Goal: Information Seeking & Learning: Learn about a topic

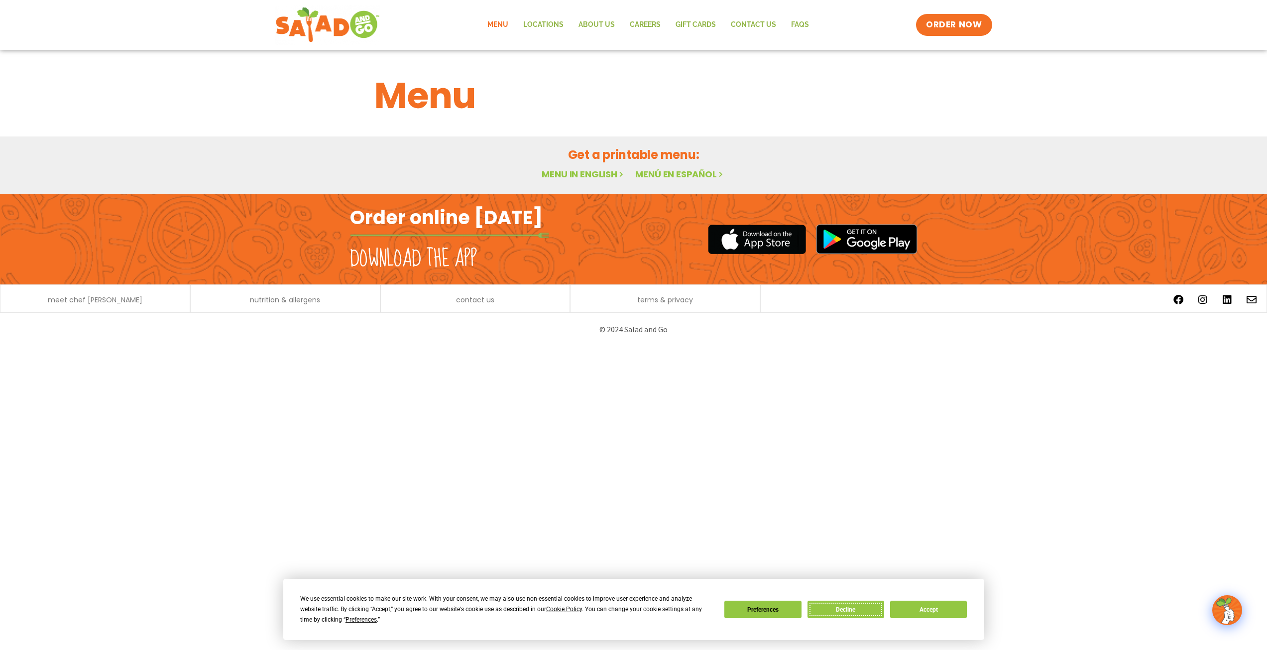
click at [864, 613] on button "Decline" at bounding box center [846, 609] width 77 height 17
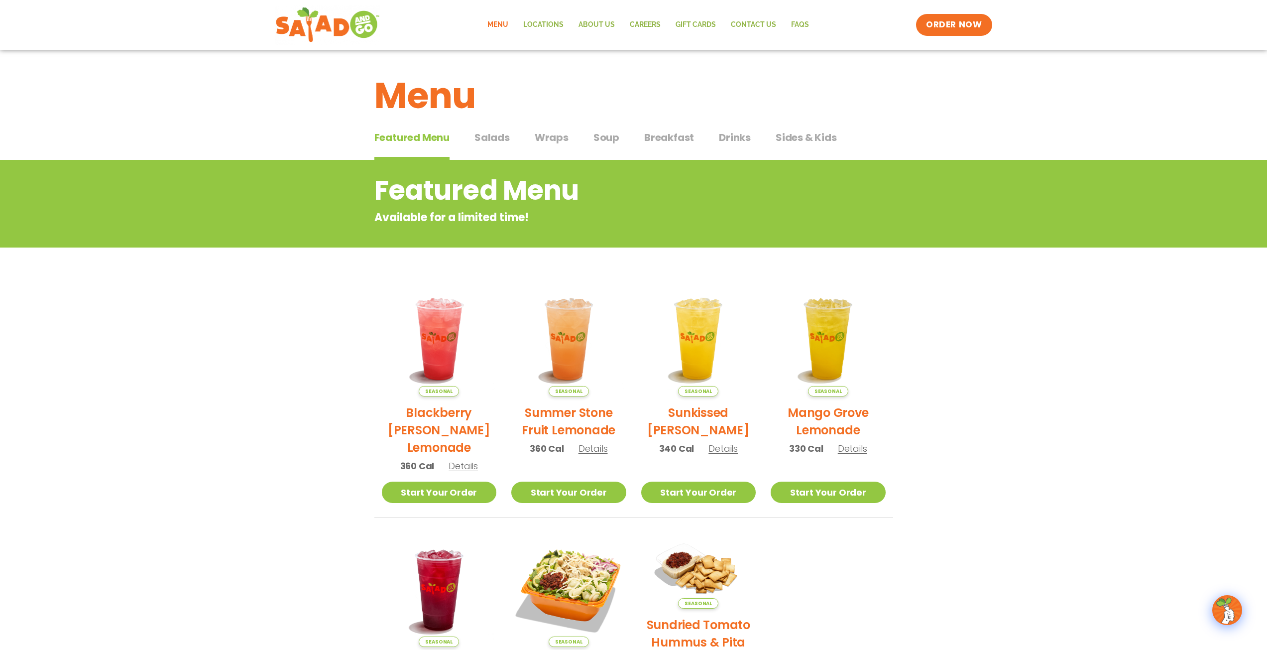
click at [492, 138] on span "Salads" at bounding box center [492, 137] width 35 height 15
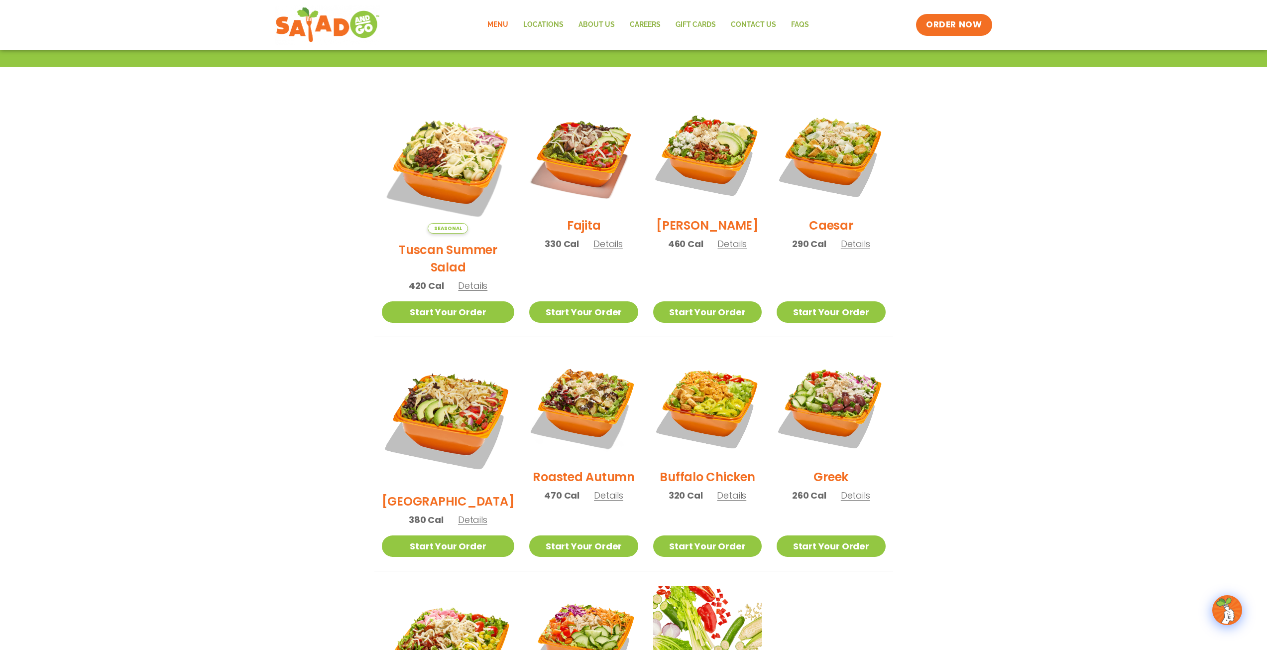
scroll to position [199, 0]
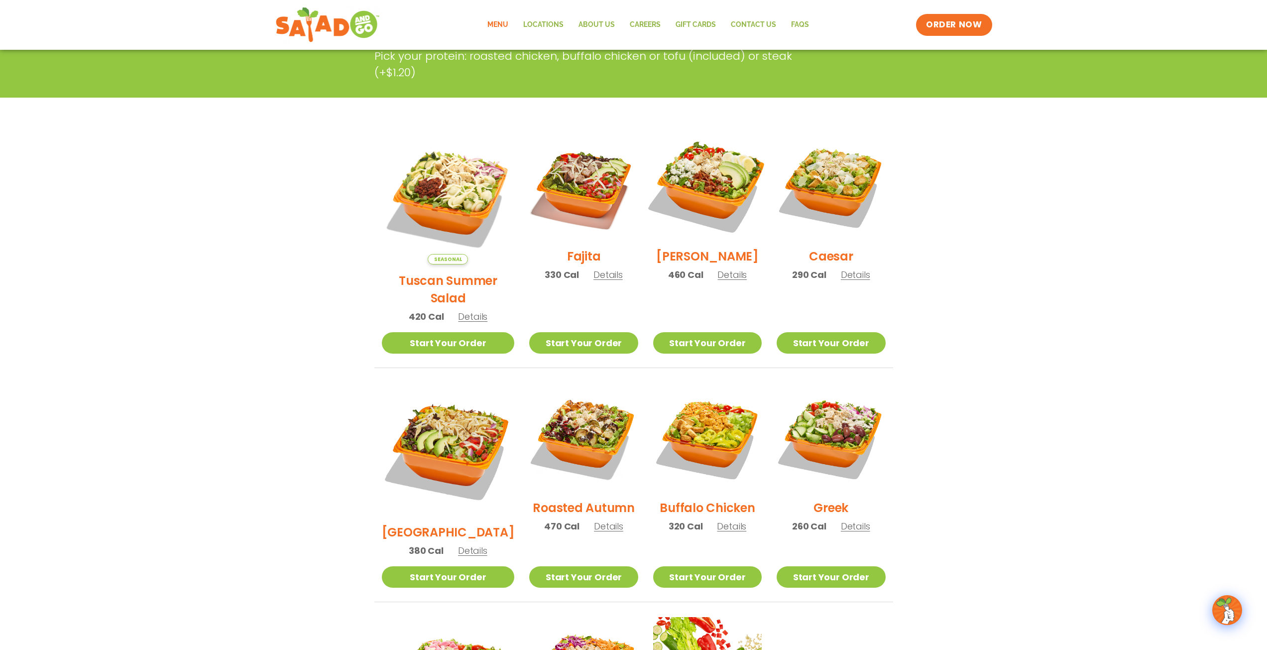
click at [707, 208] on img at bounding box center [707, 185] width 127 height 127
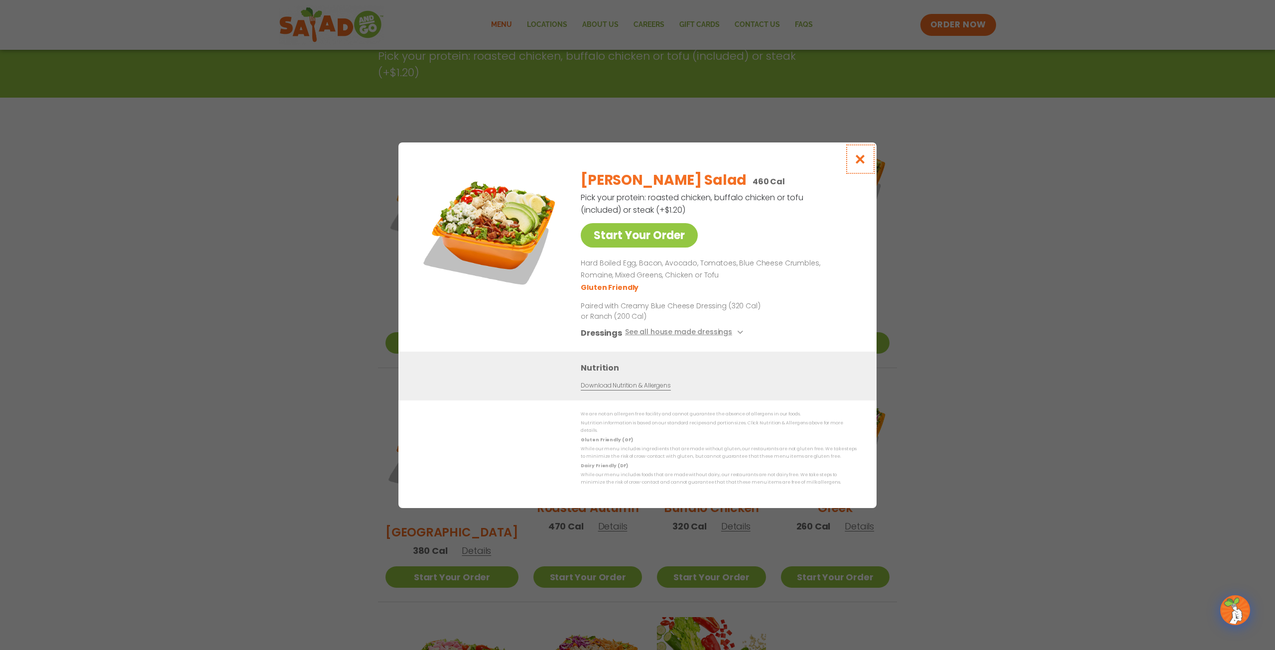
click at [865, 164] on icon "Close modal" at bounding box center [860, 159] width 12 height 10
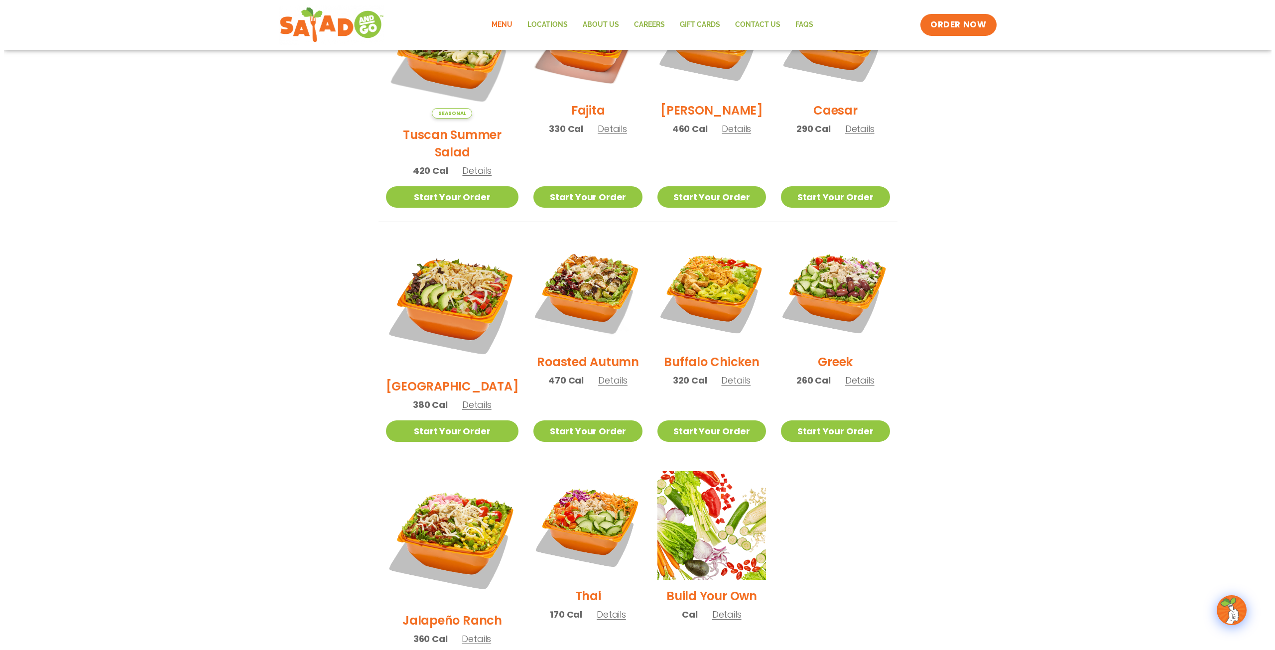
scroll to position [448, 0]
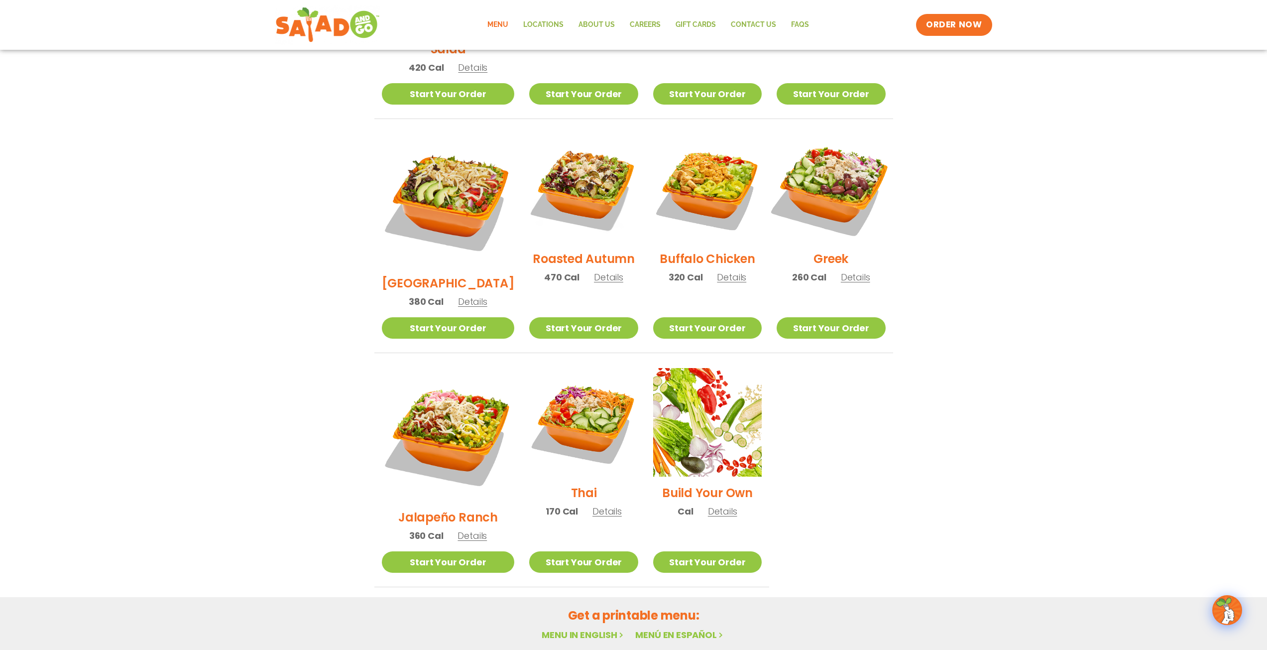
click at [806, 167] on img at bounding box center [830, 188] width 127 height 127
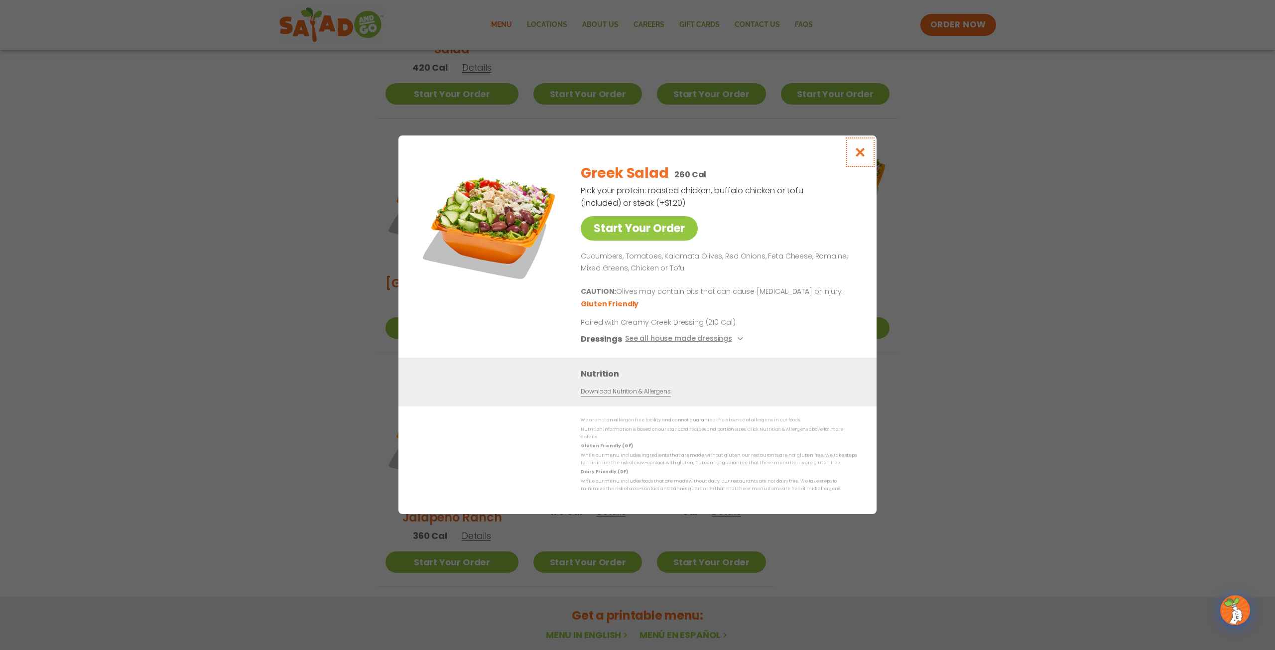
click at [864, 156] on icon "Close modal" at bounding box center [860, 152] width 12 height 10
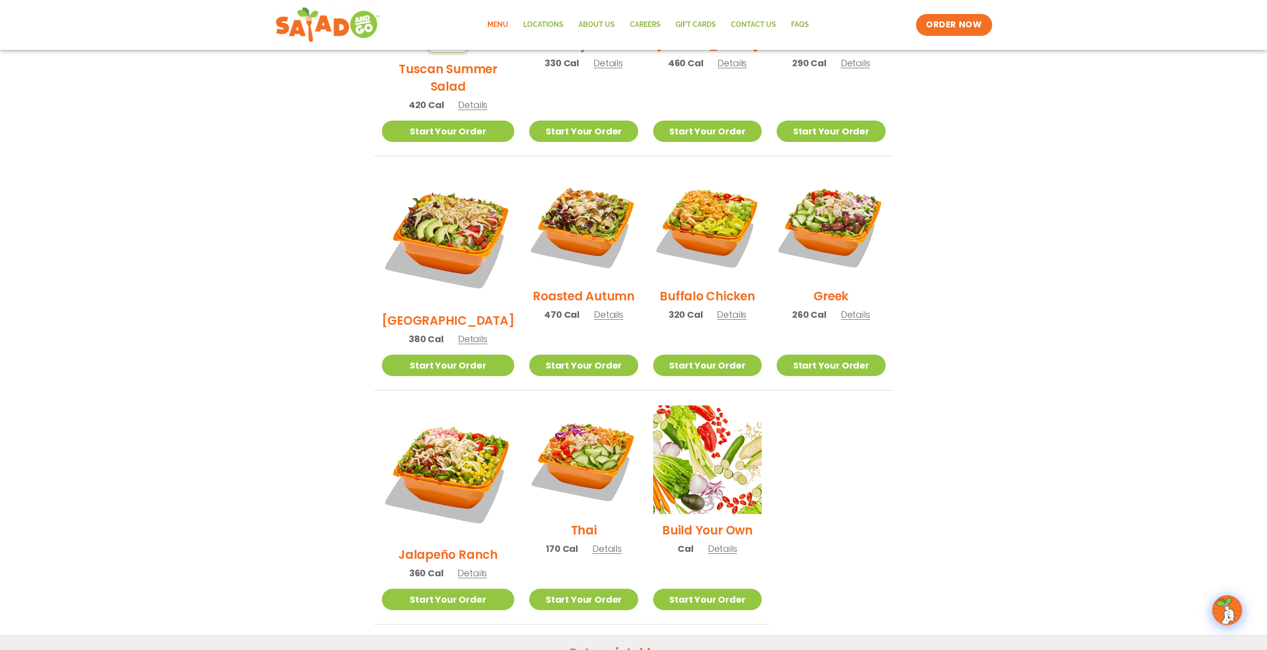
scroll to position [331, 0]
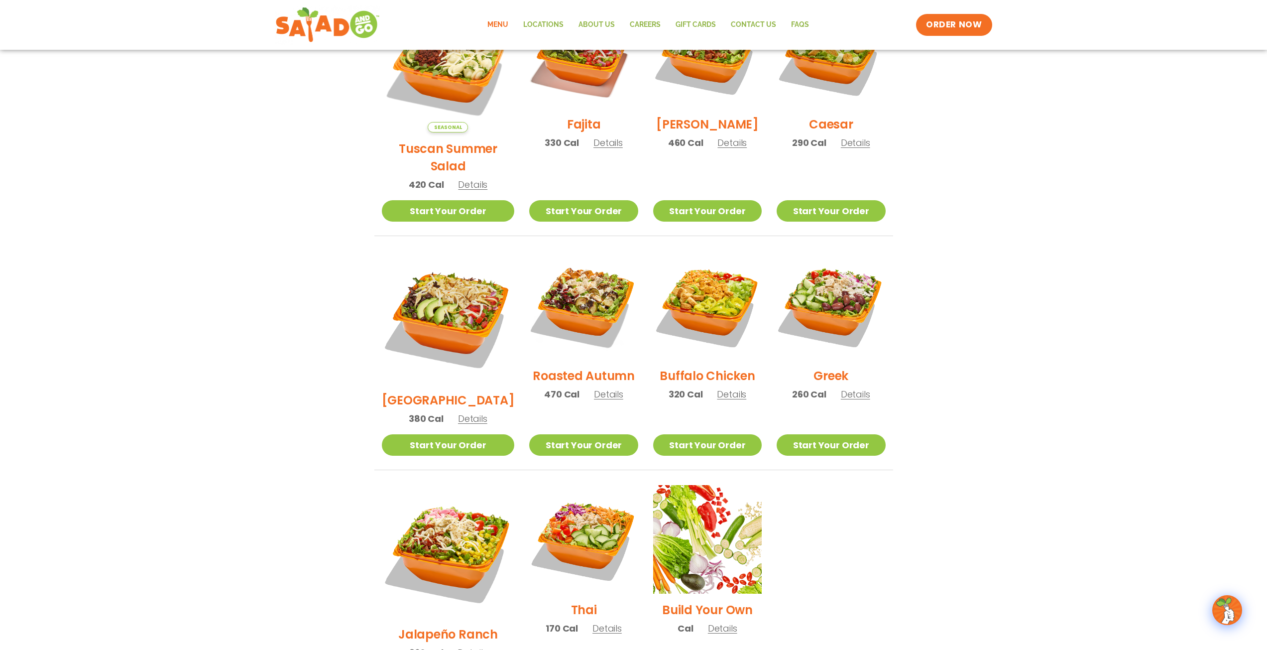
click at [570, 367] on h2 "Roasted Autumn" at bounding box center [584, 375] width 102 height 17
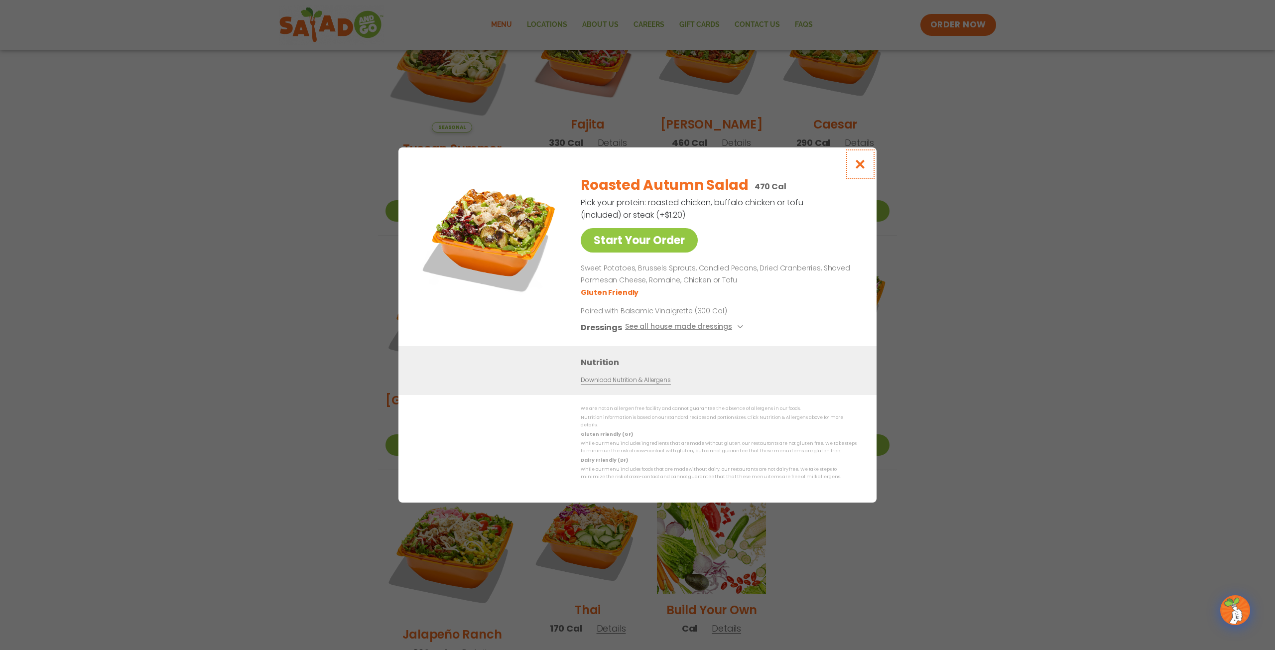
click at [858, 164] on icon "Close modal" at bounding box center [860, 164] width 12 height 10
